Goal: Information Seeking & Learning: Learn about a topic

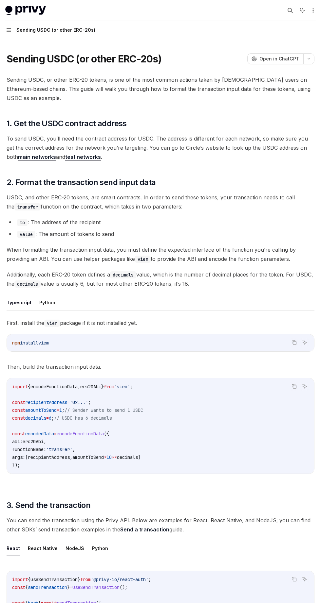
scroll to position [97, 0]
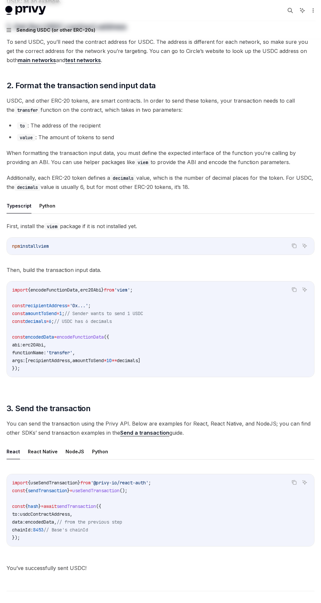
type textarea "*"
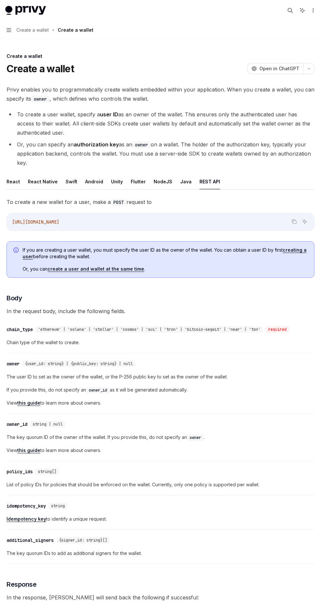
scroll to position [131, 0]
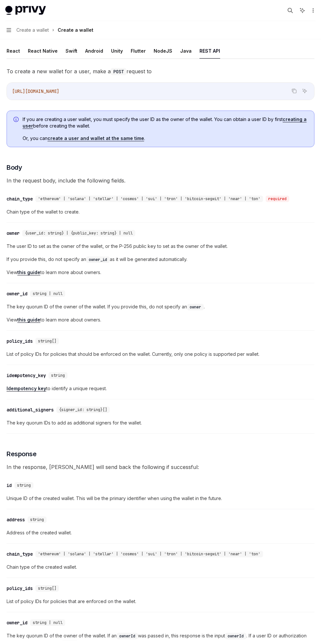
type textarea "*"
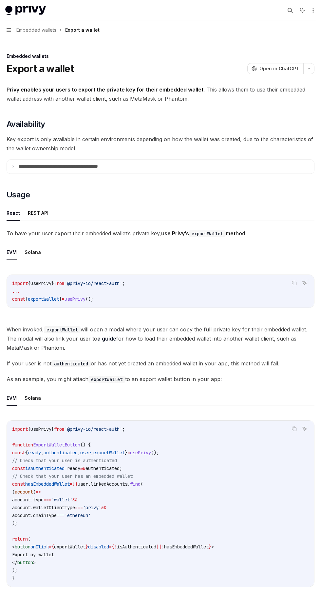
click at [253, 162] on summary "**********" at bounding box center [160, 167] width 307 height 14
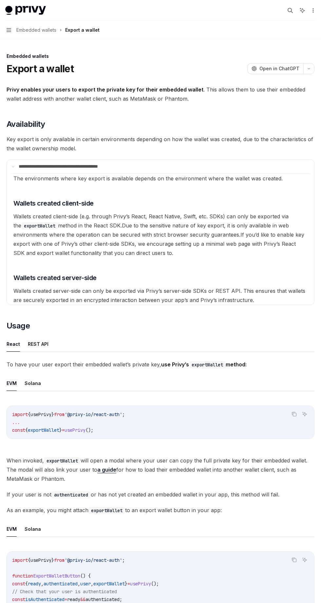
click at [253, 163] on summary "**********" at bounding box center [160, 167] width 307 height 14
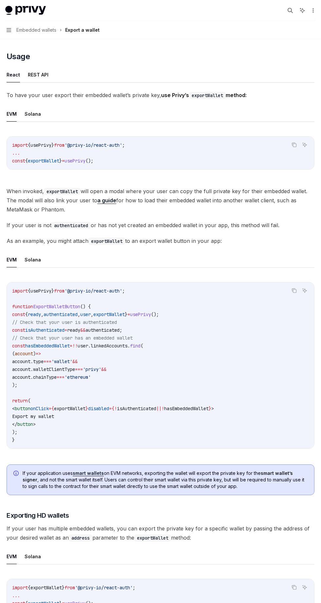
scroll to position [259, 0]
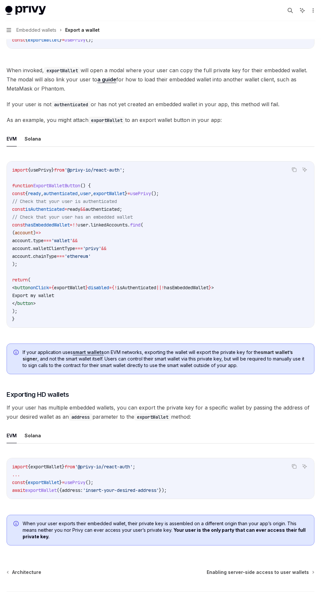
click at [299, 575] on span "Enabling server-side access to user wallets" at bounding box center [257, 572] width 102 height 7
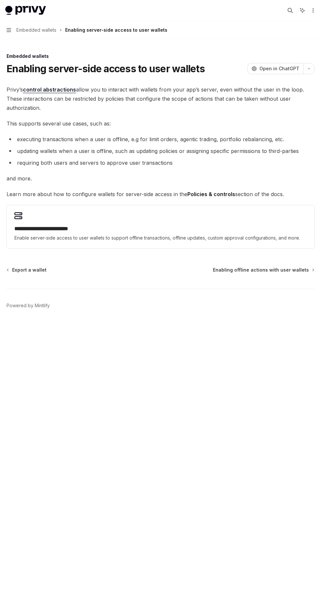
click at [73, 89] on link "control abstractions" at bounding box center [49, 89] width 53 height 7
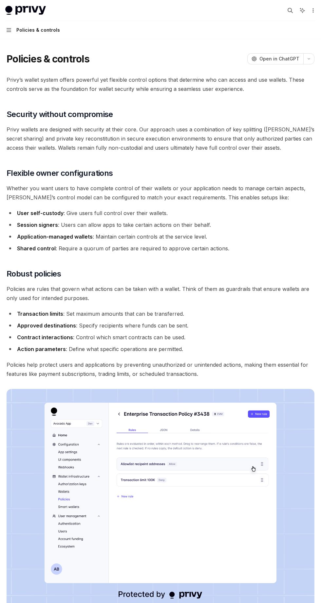
scroll to position [3, 0]
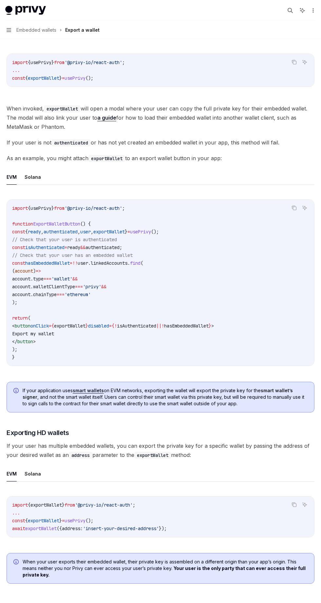
scroll to position [17, 0]
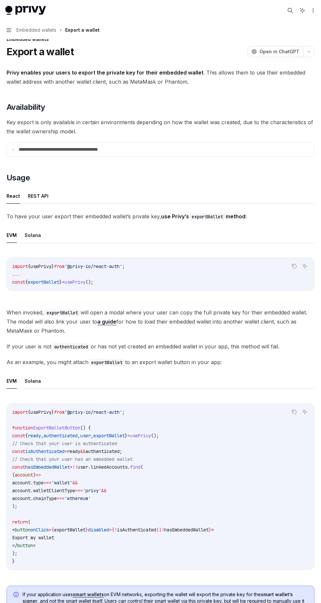
type textarea "*"
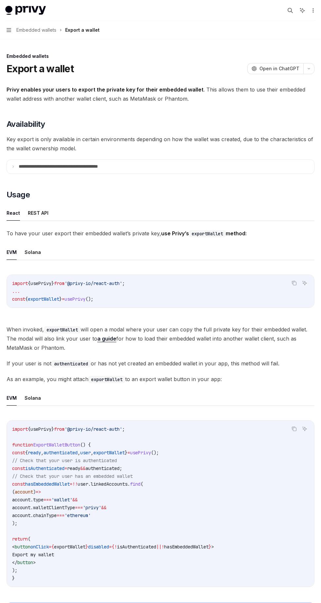
click at [212, 291] on code "import { usePrivy } from '@privy-io/react-auth' ; ... const { exportWallet } = …" at bounding box center [160, 292] width 296 height 24
click at [213, 229] on span "To have your user export their embedded wallet’s private key, use Privy’s expor…" at bounding box center [160, 233] width 307 height 9
click at [111, 341] on link "a guide" at bounding box center [106, 339] width 19 height 7
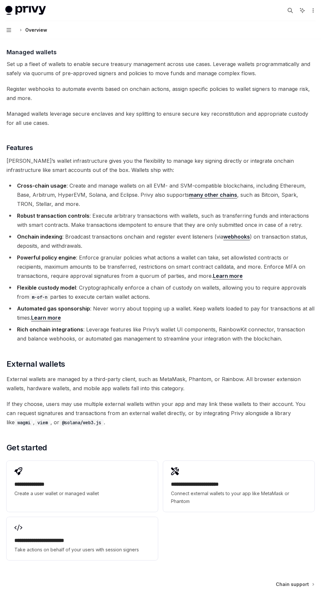
scroll to position [596, 0]
click at [121, 483] on h2 "**********" at bounding box center [81, 485] width 135 height 8
click at [252, 492] on span "Connect external wallets to your app like MetaMask or Phantom" at bounding box center [238, 498] width 135 height 16
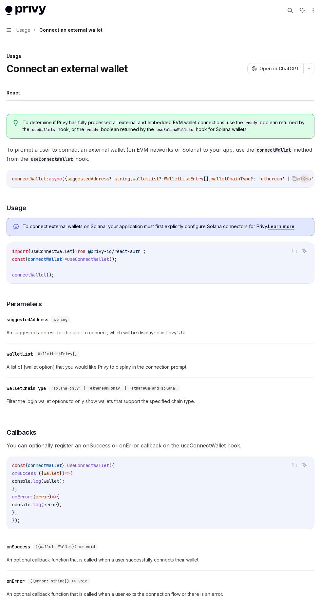
scroll to position [60, 0]
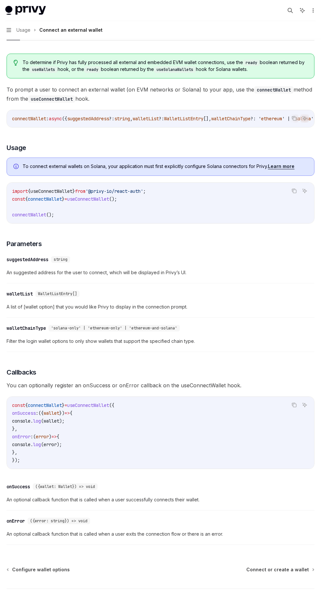
type textarea "*"
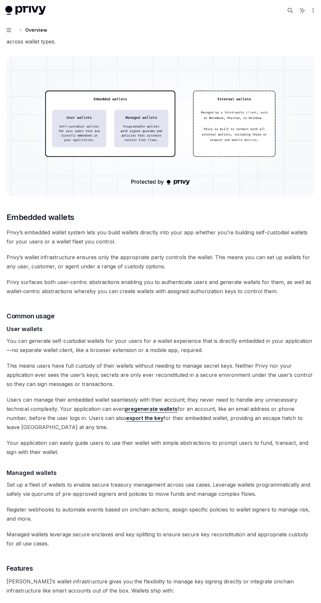
scroll to position [273, 0]
